Goal: Transaction & Acquisition: Subscribe to service/newsletter

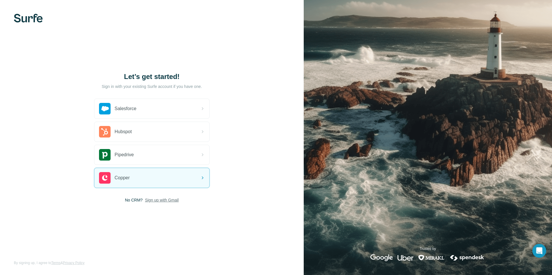
click at [172, 198] on span "Sign up with Gmail" at bounding box center [162, 200] width 34 height 6
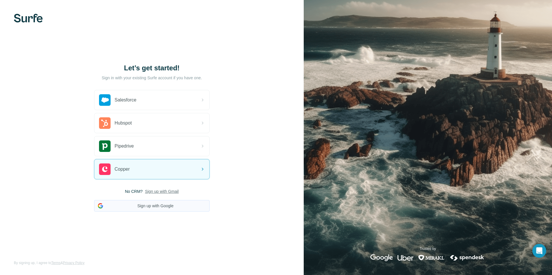
click at [167, 205] on button "Sign up with Google" at bounding box center [151, 206] width 115 height 12
